Goal: Information Seeking & Learning: Learn about a topic

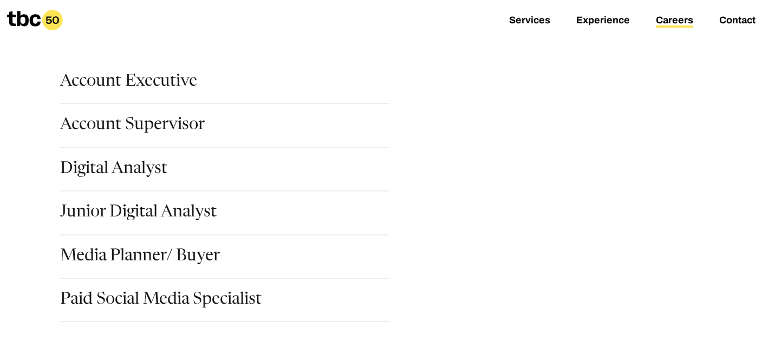
scroll to position [148, 0]
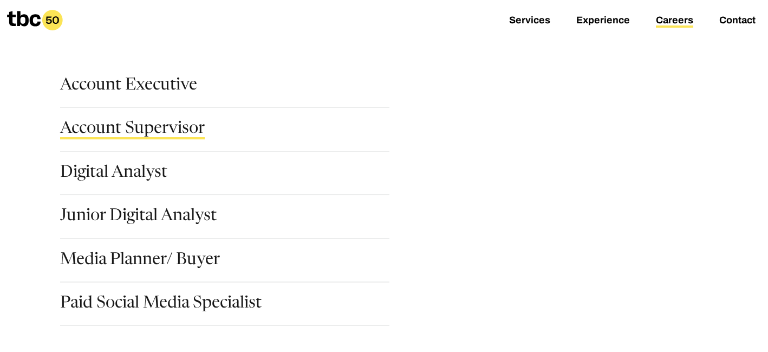
click at [150, 132] on link "Account Supervisor" at bounding box center [132, 130] width 145 height 18
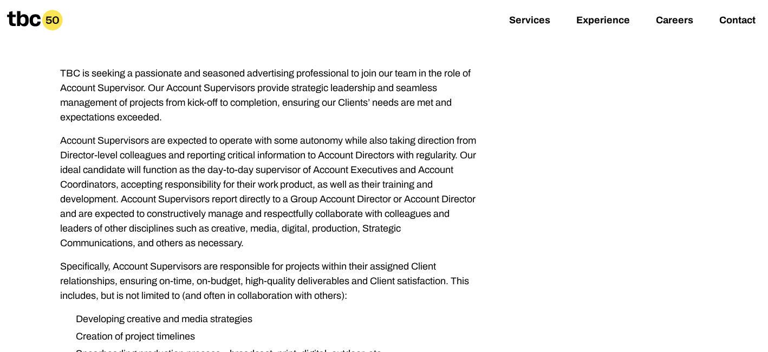
scroll to position [96, 0]
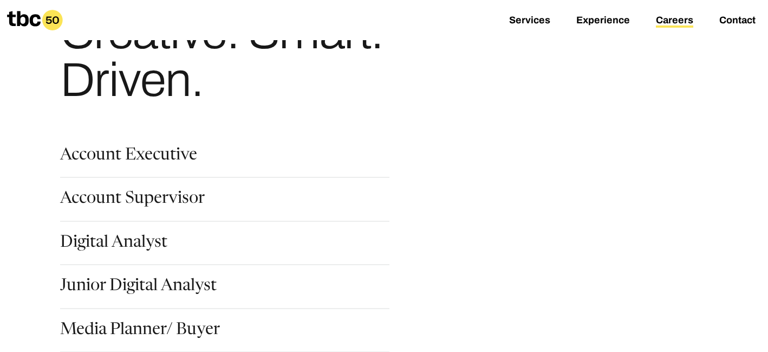
scroll to position [98, 0]
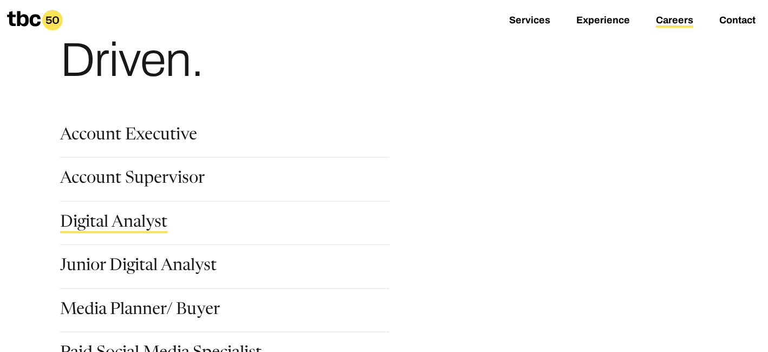
click at [114, 222] on link "Digital Analyst" at bounding box center [113, 223] width 107 height 18
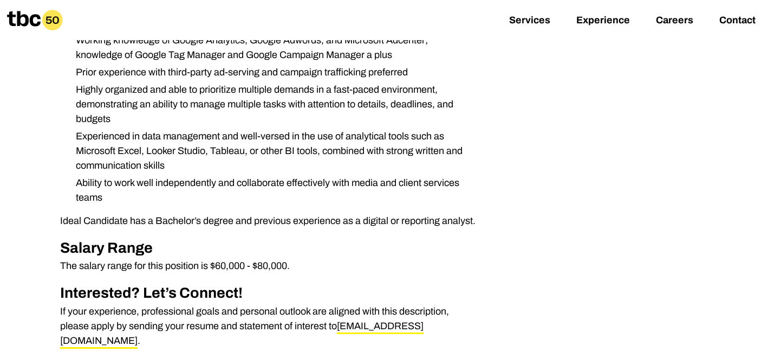
scroll to position [476, 0]
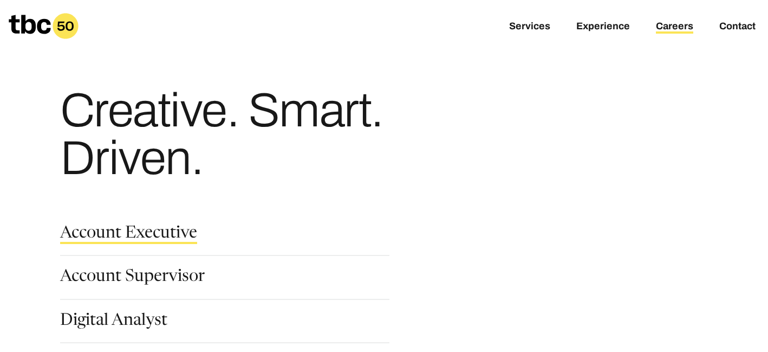
click at [100, 231] on link "Account Executive" at bounding box center [128, 234] width 137 height 18
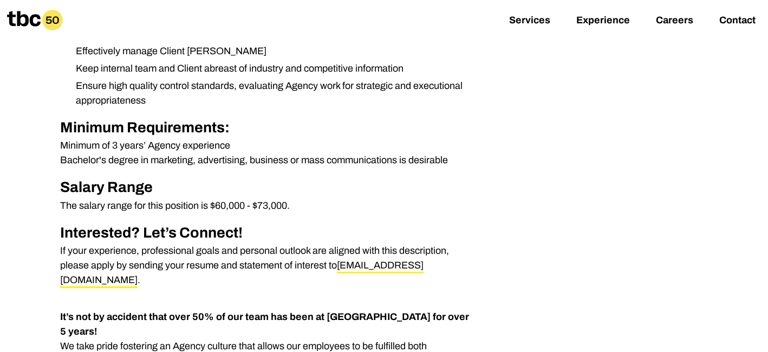
scroll to position [513, 0]
